Goal: Transaction & Acquisition: Purchase product/service

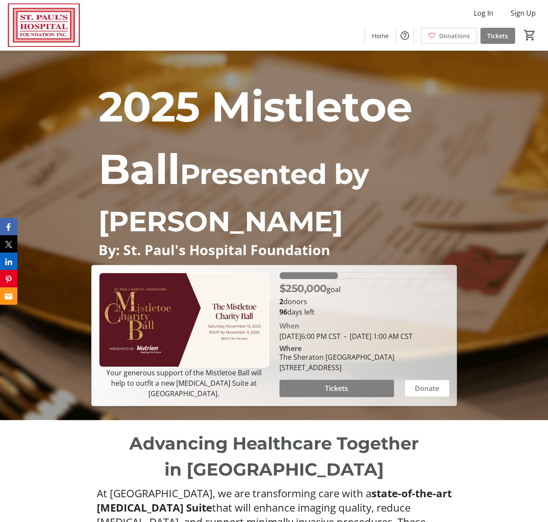
scroll to position [100, 0]
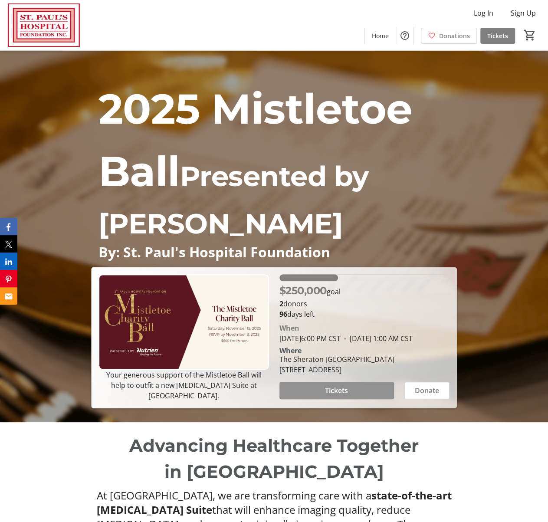
click at [337, 391] on span "Tickets" at bounding box center [336, 390] width 23 height 10
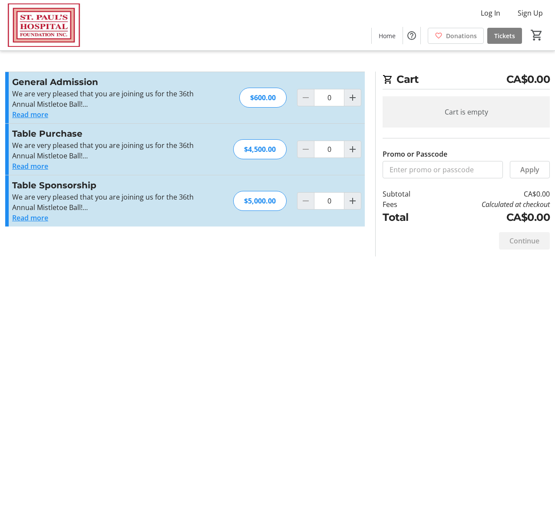
click at [37, 166] on button "Read more" at bounding box center [30, 166] width 36 height 10
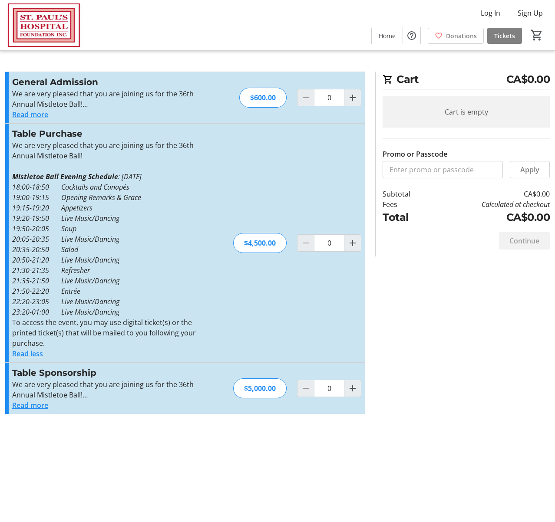
click at [38, 113] on button "Read more" at bounding box center [30, 114] width 36 height 10
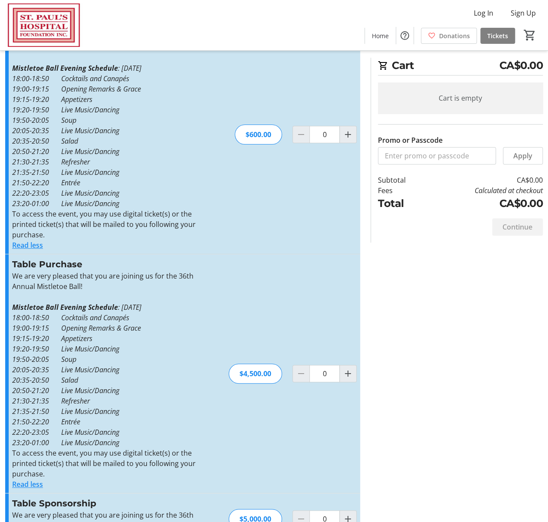
scroll to position [43, 0]
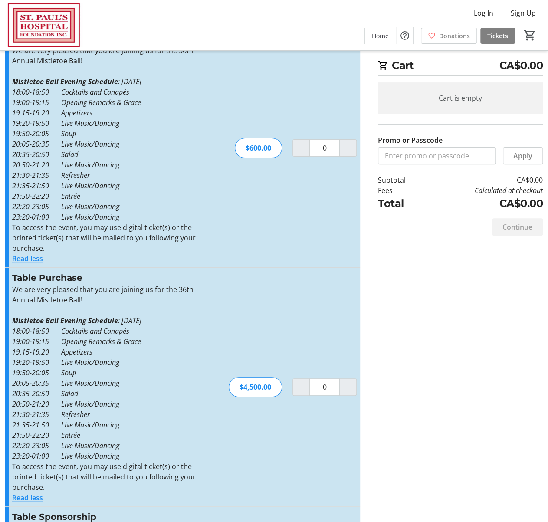
click at [125, 236] on p "To access the event, you may use digital ticket(s) or the printed ticket(s) tha…" at bounding box center [107, 237] width 190 height 31
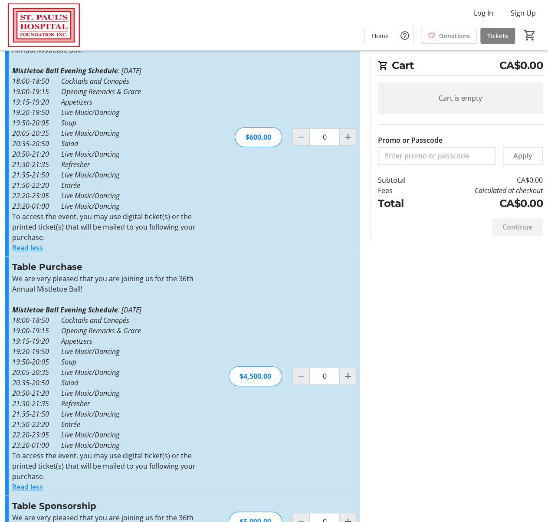
scroll to position [89, 0]
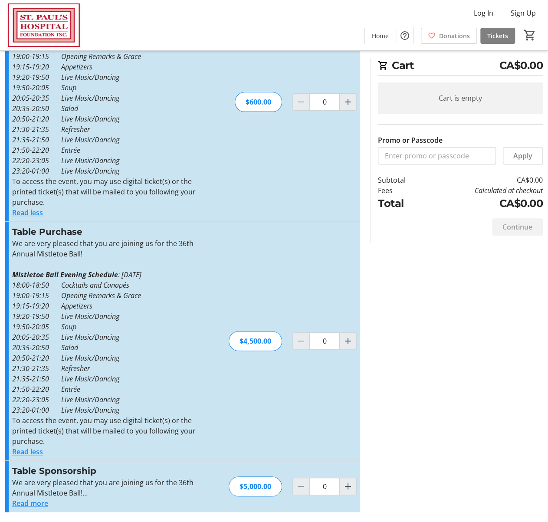
click at [36, 505] on button "Read more" at bounding box center [30, 503] width 36 height 10
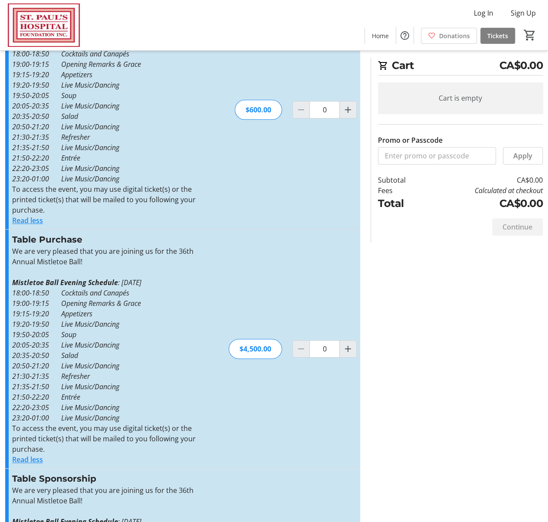
scroll to position [0, 0]
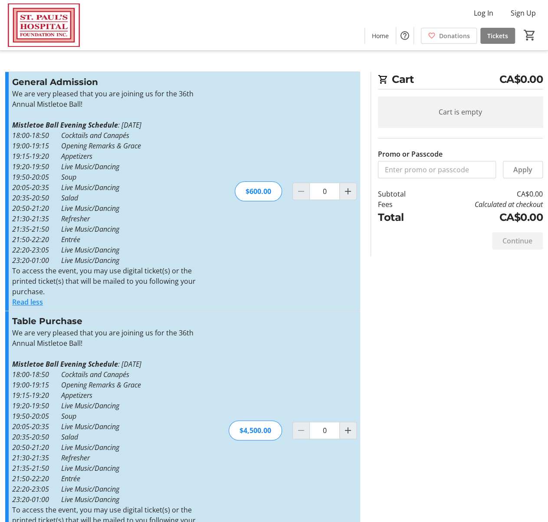
click at [186, 105] on p "We are very pleased that you are joining us for the 36th Annual Mistletoe Ball!" at bounding box center [107, 99] width 190 height 21
drag, startPoint x: 94, startPoint y: 105, endPoint x: 82, endPoint y: 97, distance: 14.3
click at [14, 84] on div "General Admission We are very pleased that you are joining us for the 36th Annu…" at bounding box center [107, 192] width 190 height 232
click at [83, 97] on p "We are very pleased that you are joining us for the 36th Annual Mistletoe Ball!" at bounding box center [107, 99] width 190 height 21
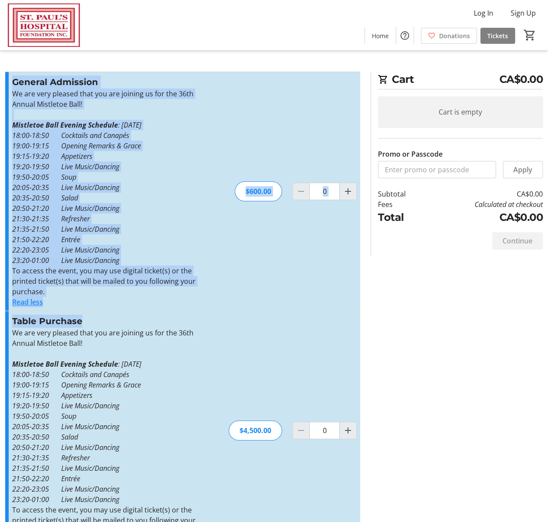
drag, startPoint x: 12, startPoint y: 81, endPoint x: 151, endPoint y: 304, distance: 262.4
click at [161, 310] on div "General Admission We are very pleased that you are joining us for the 36th Annu…" at bounding box center [182, 191] width 355 height 239
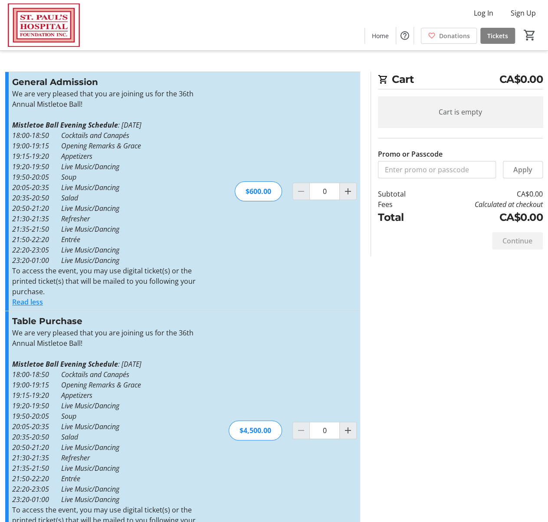
click at [150, 304] on div "Read less" at bounding box center [107, 302] width 190 height 10
drag, startPoint x: 109, startPoint y: 304, endPoint x: 12, endPoint y: 80, distance: 244.0
click at [12, 80] on div "General Admission We are very pleased that you are joining us for the 36th Annu…" at bounding box center [182, 191] width 355 height 239
click at [189, 131] on p "18:00-18:50 Cocktails and Canapés" at bounding box center [107, 135] width 190 height 10
click at [194, 167] on p "19:20-19:50 Live Music/Dancing" at bounding box center [107, 166] width 190 height 10
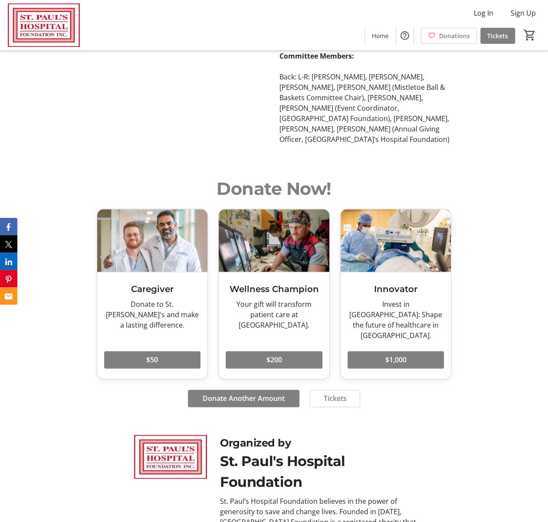
scroll to position [2096, 0]
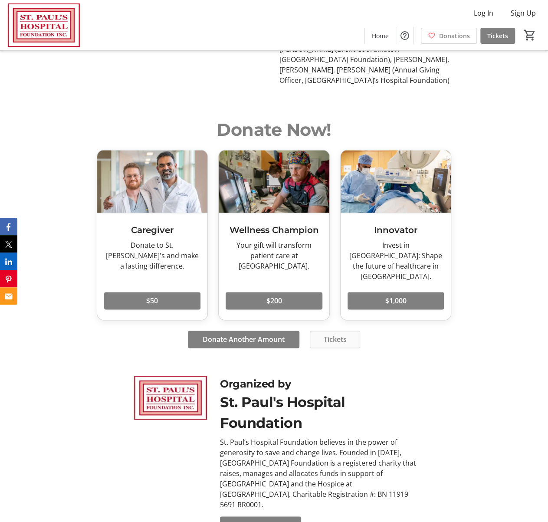
click at [330, 334] on span "Tickets" at bounding box center [334, 339] width 23 height 10
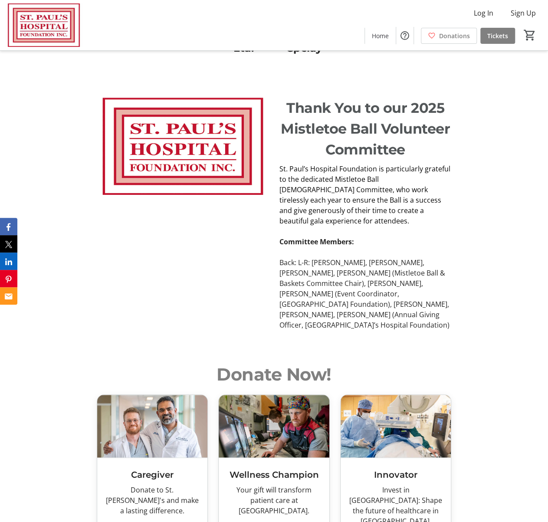
scroll to position [2076, 0]
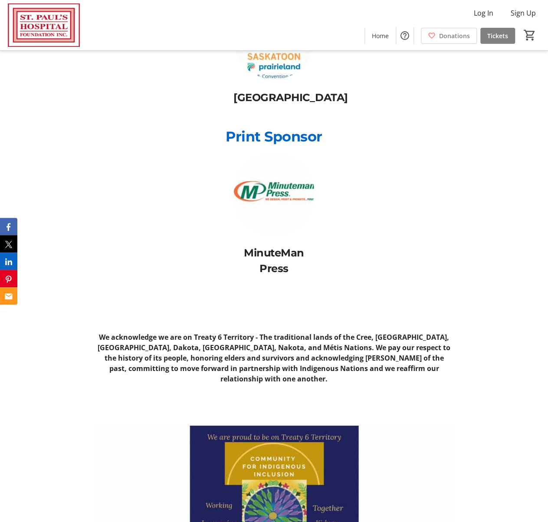
scroll to position [4427, 0]
